Goal: Task Accomplishment & Management: Manage account settings

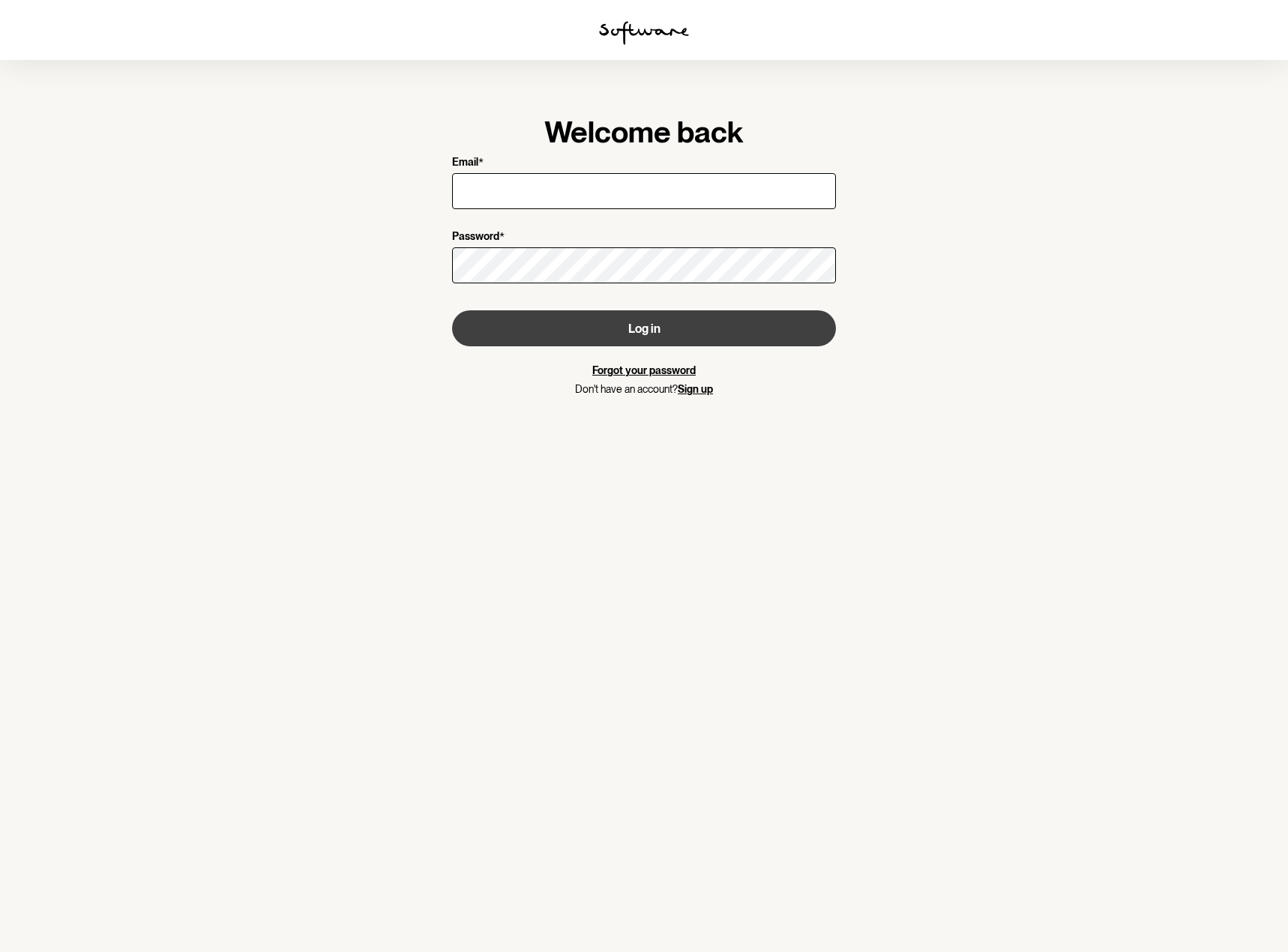
type input "[EMAIL_ADDRESS][DOMAIN_NAME]"
click at [661, 332] on button "Log in" at bounding box center [644, 328] width 384 height 36
click at [656, 322] on button "Log in" at bounding box center [644, 328] width 384 height 36
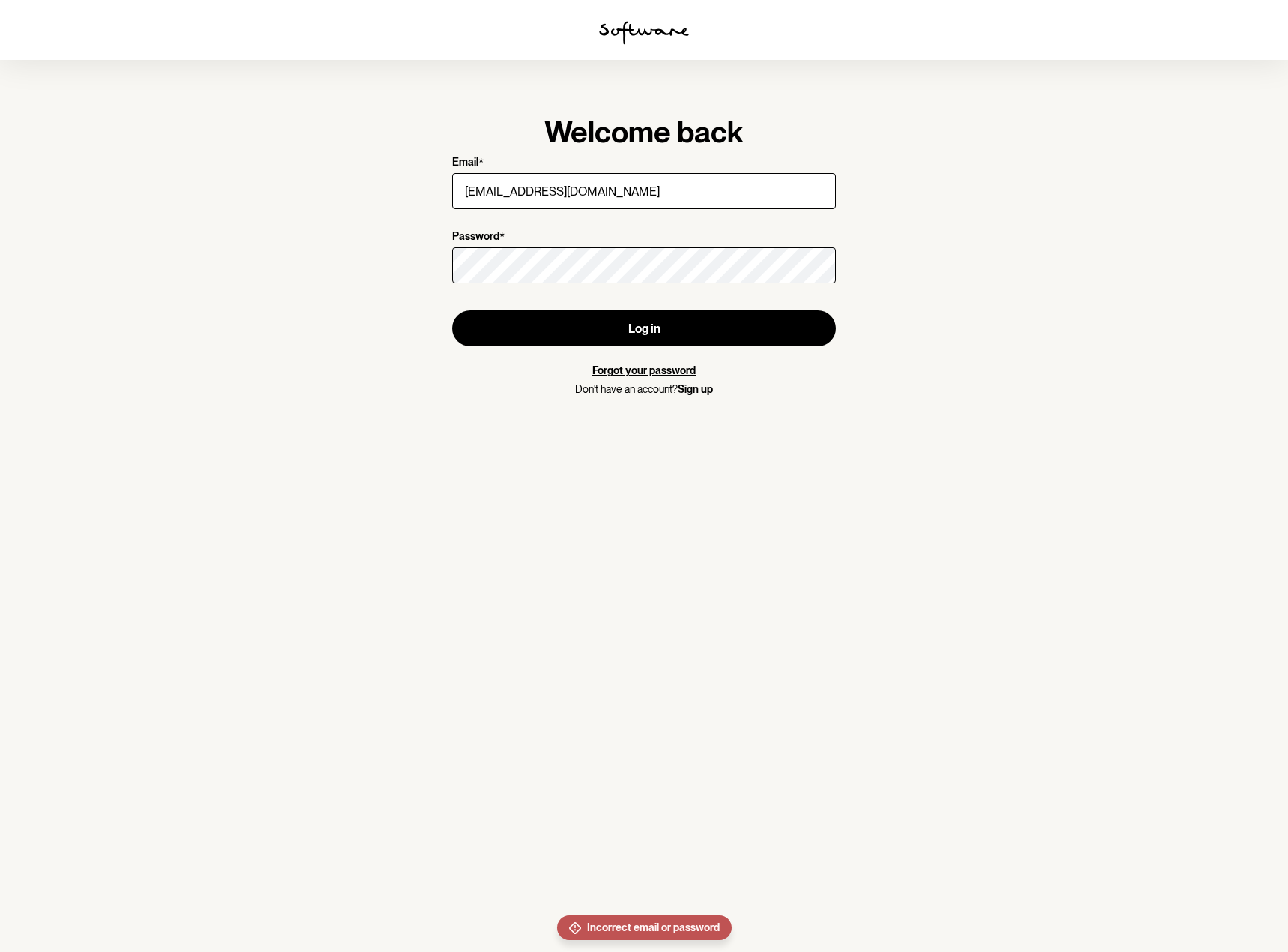
click at [649, 244] on label "Password *" at bounding box center [640, 237] width 375 height 14
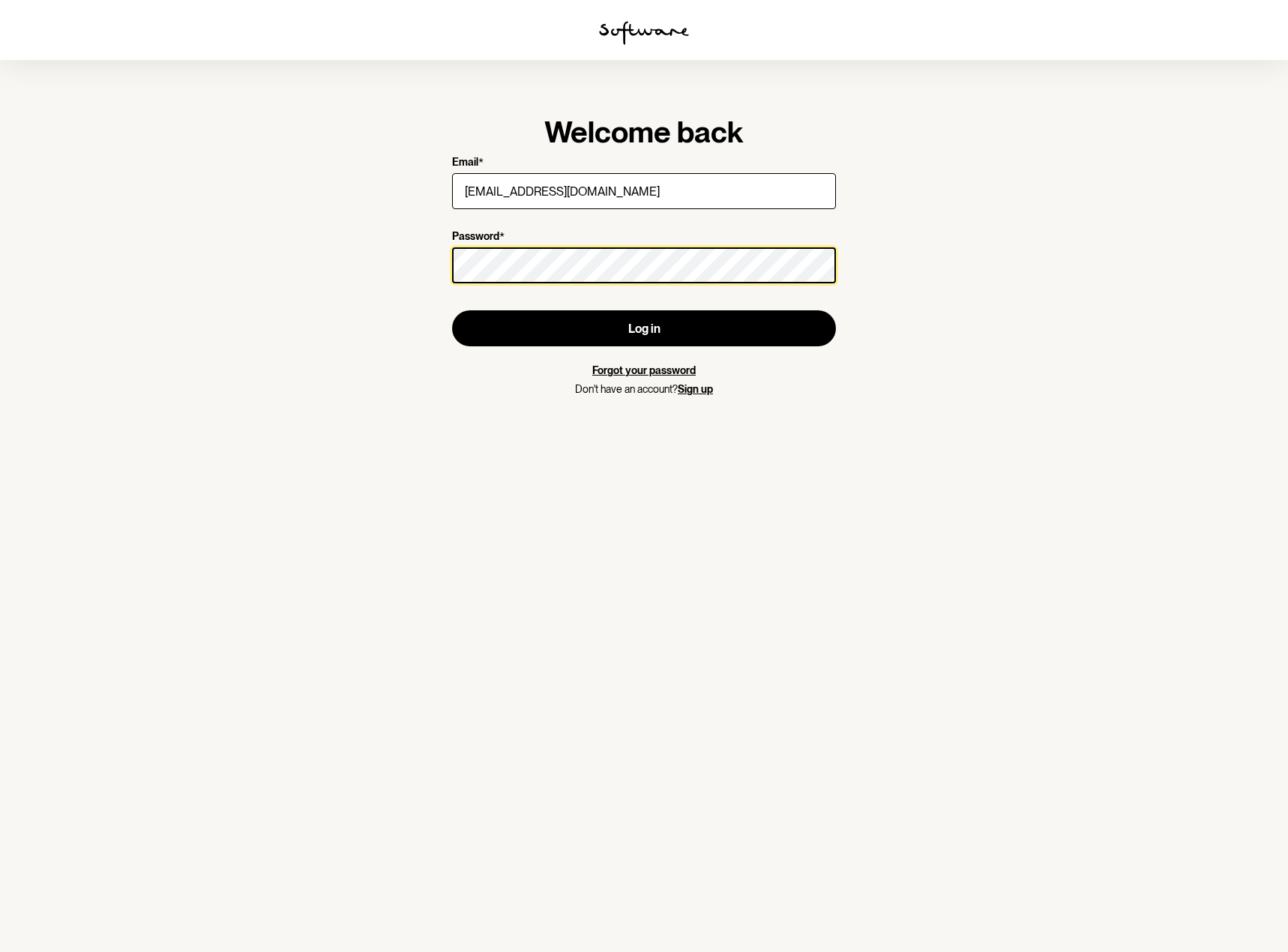
click at [452, 310] on button "Log in" at bounding box center [644, 328] width 384 height 36
click at [402, 414] on section "Welcome back Email * [EMAIL_ADDRESS][DOMAIN_NAME] Password * Log in Forgot your…" at bounding box center [644, 476] width 1288 height 952
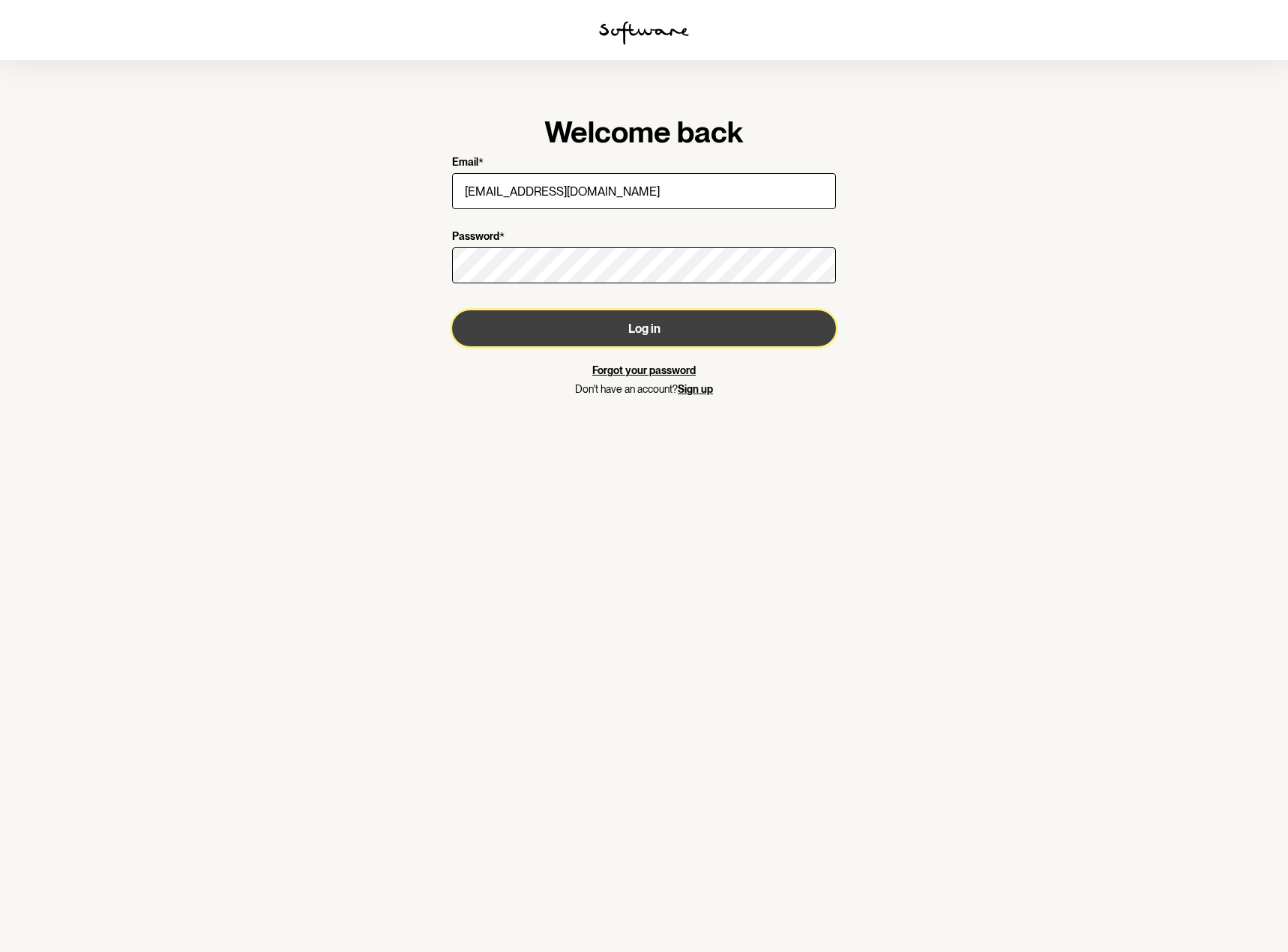
click at [606, 339] on button "Log in" at bounding box center [644, 328] width 384 height 36
